Goal: Communication & Community: Ask a question

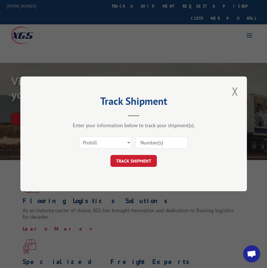
click at [117, 143] on select "Select category... Probill BOL PO" at bounding box center [105, 143] width 52 height 12
select select "bol"
click option "BOL" at bounding box center [0, 0] width 0 height 0
click at [151, 136] on div at bounding box center [162, 142] width 52 height 13
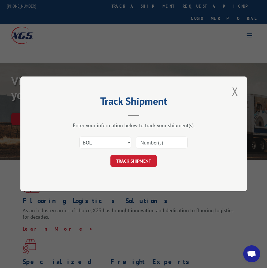
click at [150, 140] on input at bounding box center [162, 143] width 52 height 12
paste input "4944948"
type input "4944948"
click button "TRACK SHIPMENT" at bounding box center [133, 161] width 46 height 12
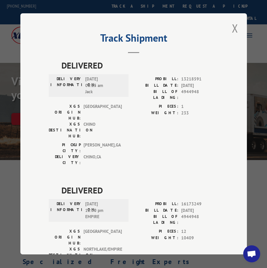
scroll to position [10, 0]
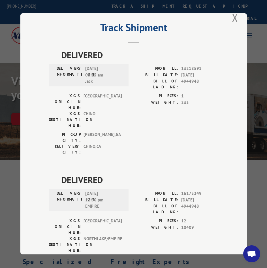
click at [226, 15] on div "Track Shipment DELIVERED DELIVERY INFORMATION: [DATE] 08:15 am [PERSON_NAME]: 1…" at bounding box center [133, 133] width 226 height 241
drag, startPoint x: 231, startPoint y: 18, endPoint x: 222, endPoint y: 16, distance: 8.4
click at [230, 18] on button "Close modal" at bounding box center [235, 18] width 10 height 16
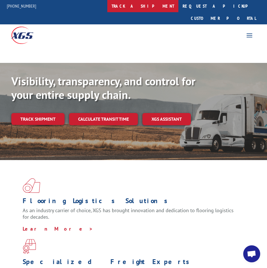
click at [153, 8] on link "track a shipment" at bounding box center [142, 6] width 71 height 12
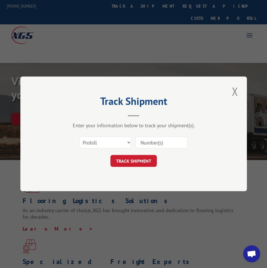
scroll to position [0, 0]
select select "bol"
click option "BOL" at bounding box center [0, 0] width 0 height 0
click at [147, 145] on input at bounding box center [162, 143] width 52 height 12
paste input "4944948"
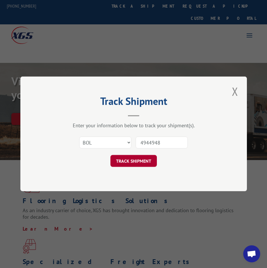
type input "4944948"
click at [135, 163] on button "TRACK SHIPMENT" at bounding box center [133, 161] width 46 height 12
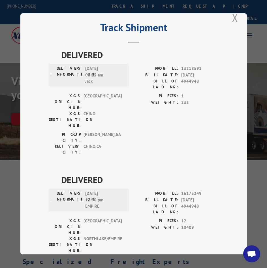
click at [231, 18] on button "Close modal" at bounding box center [235, 18] width 10 height 16
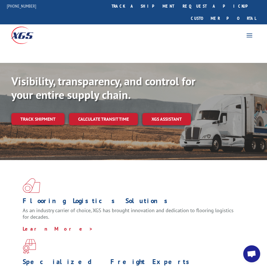
click at [250, 254] on span "Open chat" at bounding box center [251, 254] width 9 height 8
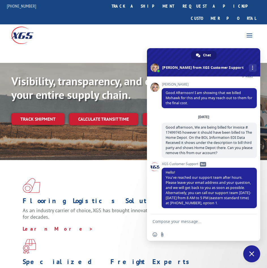
scroll to position [155, 0]
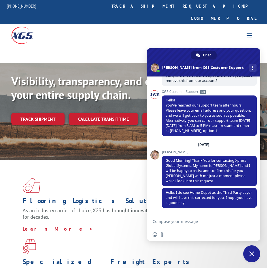
click at [170, 224] on textarea "Compose your message..." at bounding box center [198, 221] width 91 height 14
type textarea "hello"
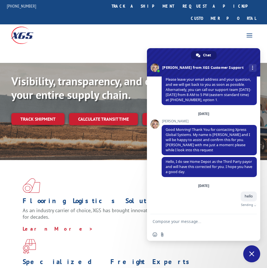
scroll to position [179, 0]
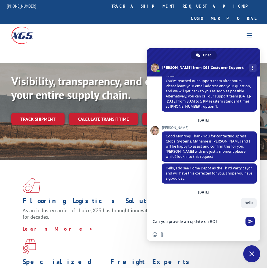
paste textarea "4944948"
type textarea "Can you provide an update on BOL:4944948"
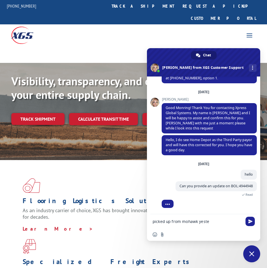
scroll to position [220, 0]
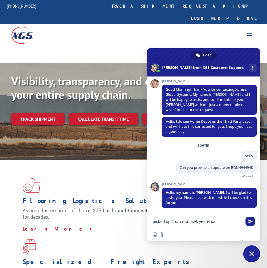
type textarea "picked up from mohawk [DATE]"
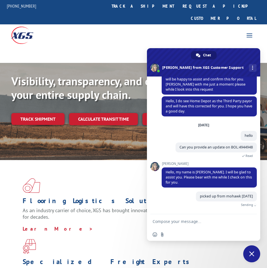
scroll to position [234, 0]
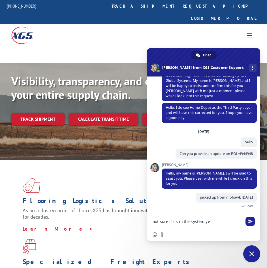
type textarea "not sure if its in the system yet"
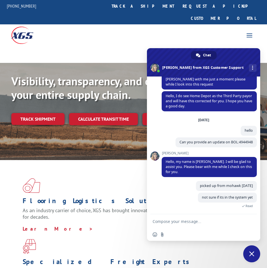
scroll to position [270, 0]
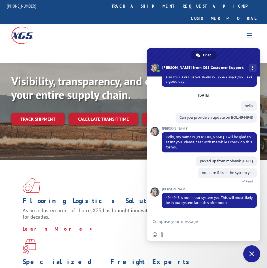
click at [169, 224] on textarea "Compose your message..." at bounding box center [198, 221] width 91 height 14
type textarea "thank you!"
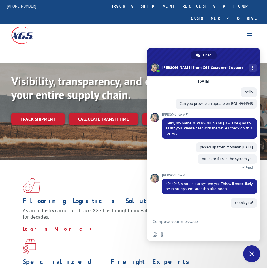
scroll to position [284, 0]
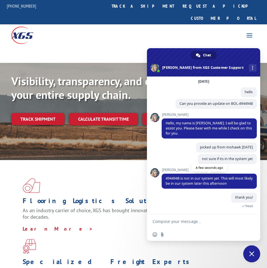
click at [220, 186] on span "4944948 is not in our system yet. This will most likely be in our system later …" at bounding box center [209, 181] width 95 height 15
